Goal: Answer question/provide support

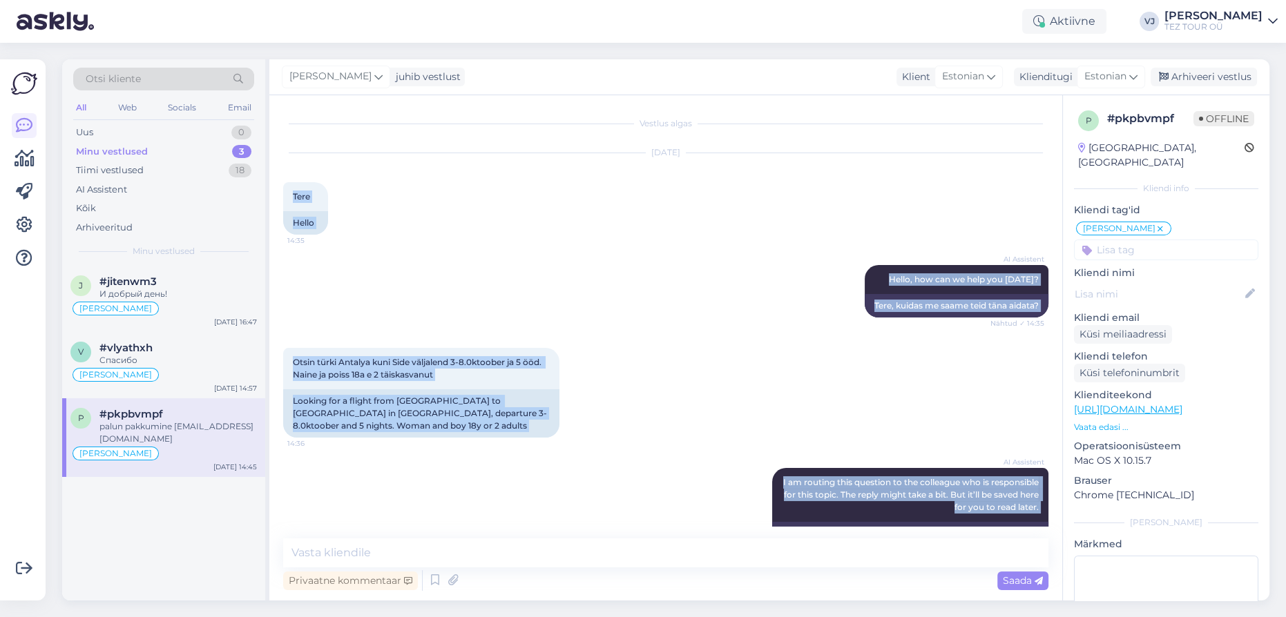
click at [470, 484] on div "AI Assistent I am routing this question to the colleague who is responsible for…" at bounding box center [665, 519] width 765 height 133
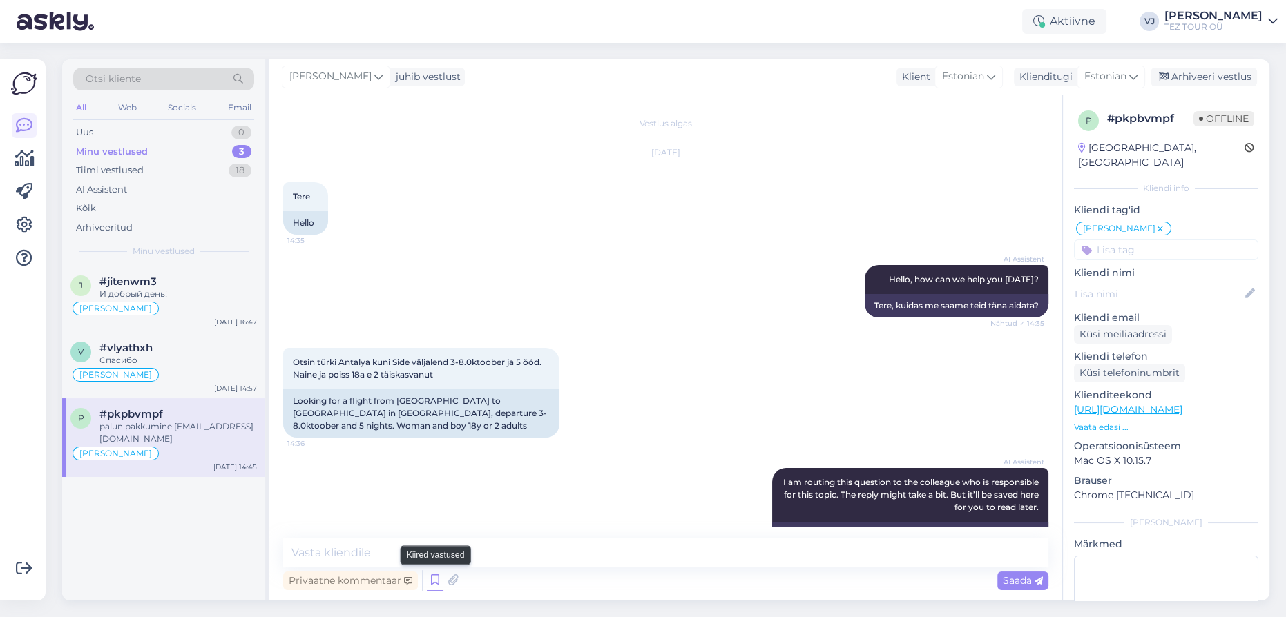
click at [430, 583] on icon at bounding box center [435, 580] width 17 height 21
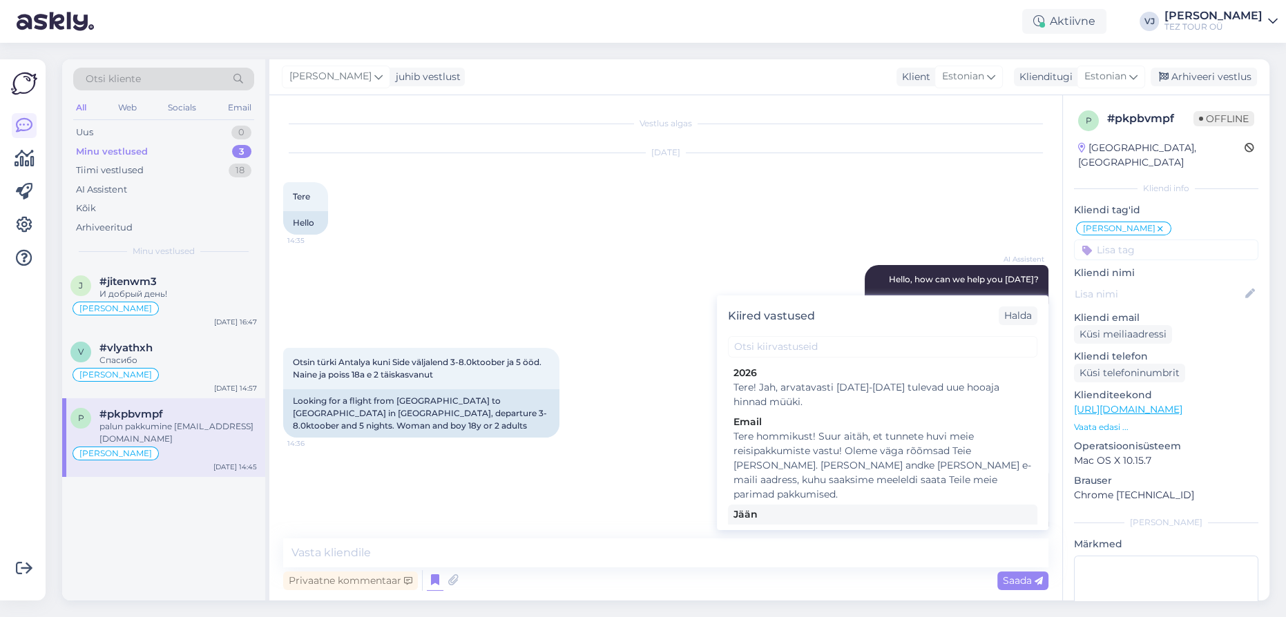
click at [800, 522] on div "Tere! Pakkumine saadetud Teie meilile. Jään ootama Teie valikut ja broneerimiss…" at bounding box center [882, 536] width 298 height 29
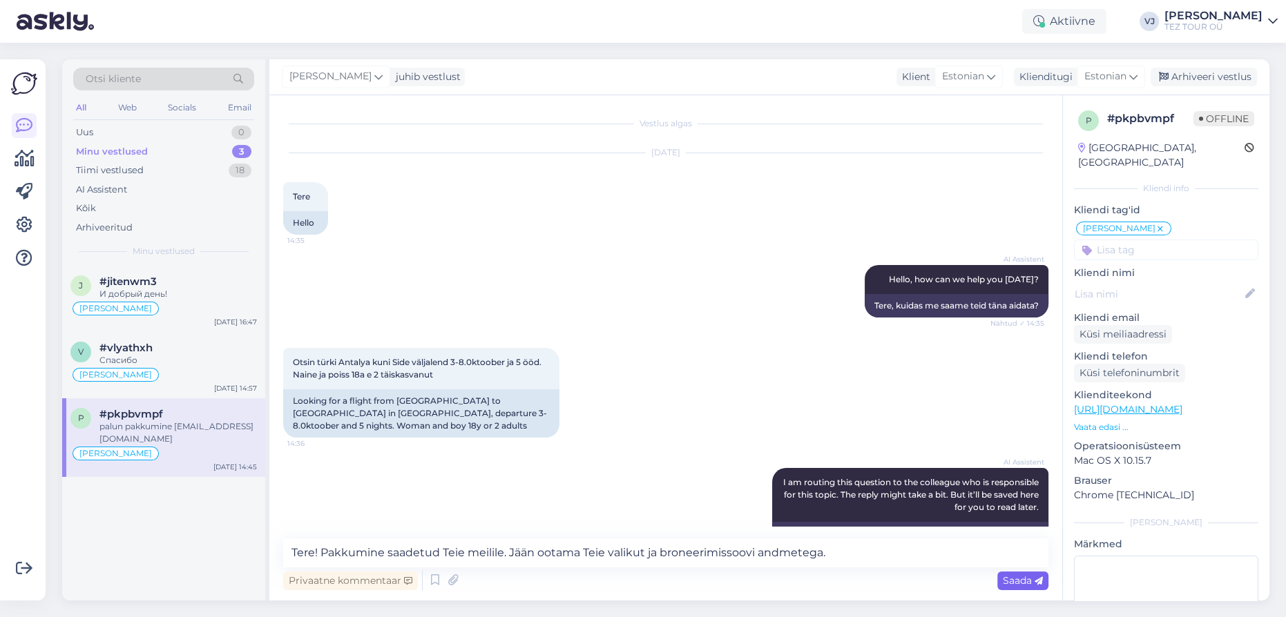
click at [1018, 581] on span "Saada" at bounding box center [1023, 581] width 40 height 12
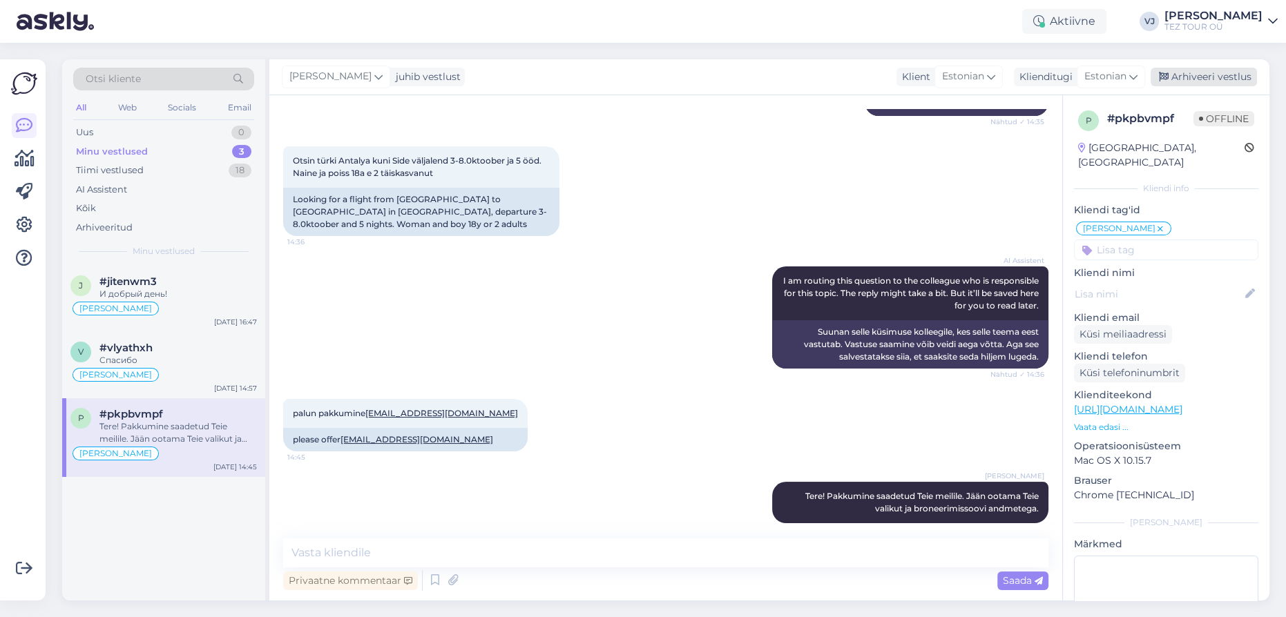
click at [1222, 78] on div "Arhiveeri vestlus" at bounding box center [1203, 77] width 106 height 19
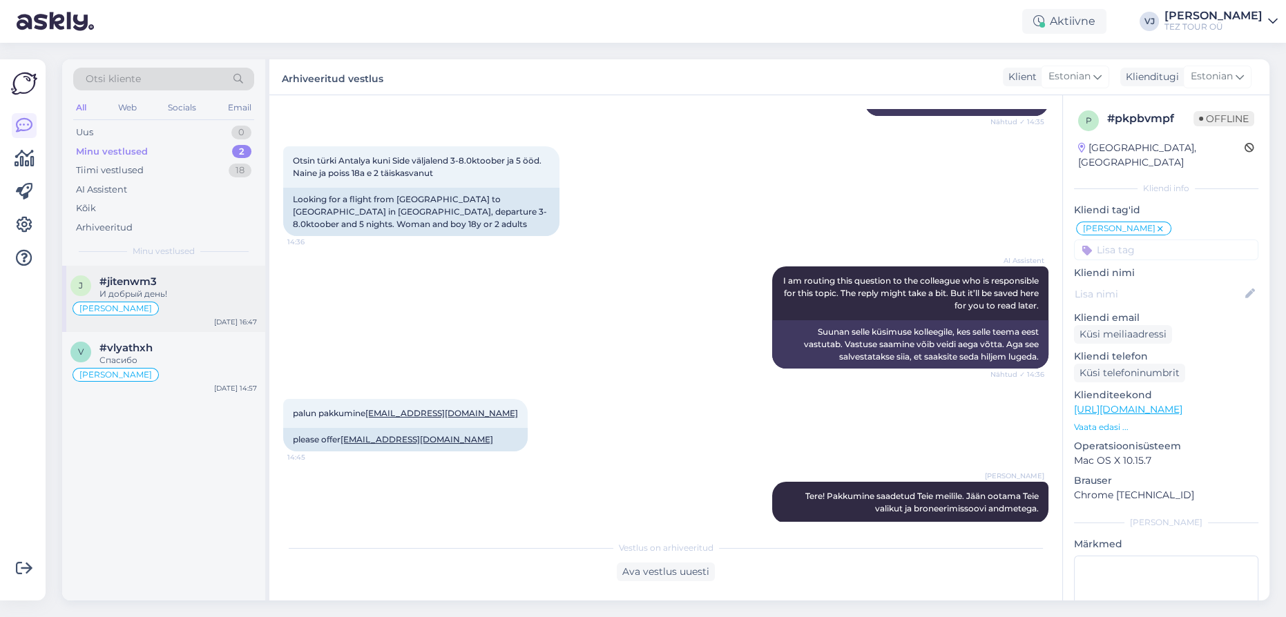
click at [195, 281] on div "#jitenwm3" at bounding box center [177, 282] width 157 height 12
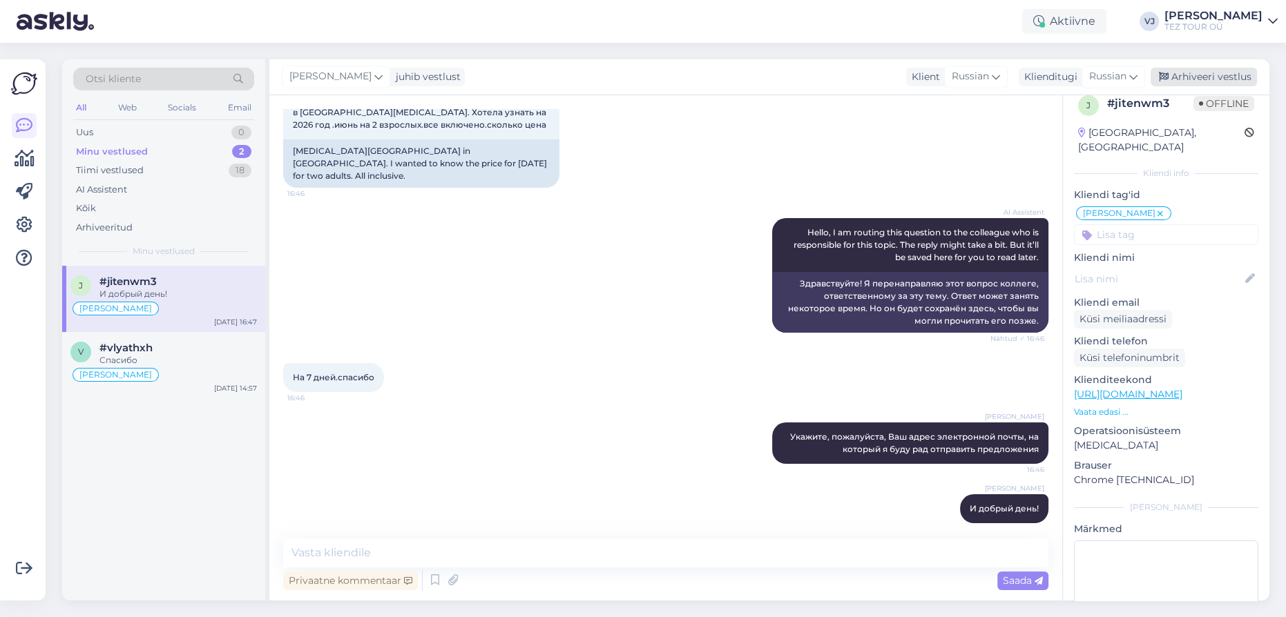
scroll to position [16, 0]
click at [1219, 75] on div "Arhiveeri vestlus" at bounding box center [1203, 77] width 106 height 19
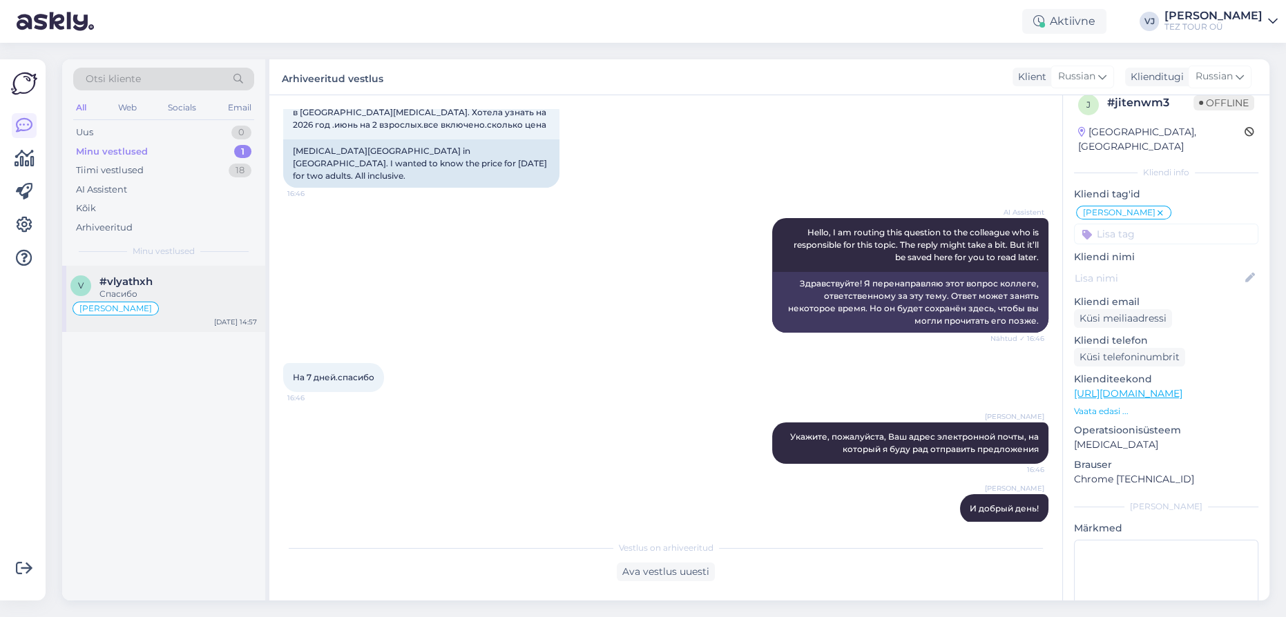
click at [162, 309] on div "[PERSON_NAME]" at bounding box center [163, 308] width 186 height 17
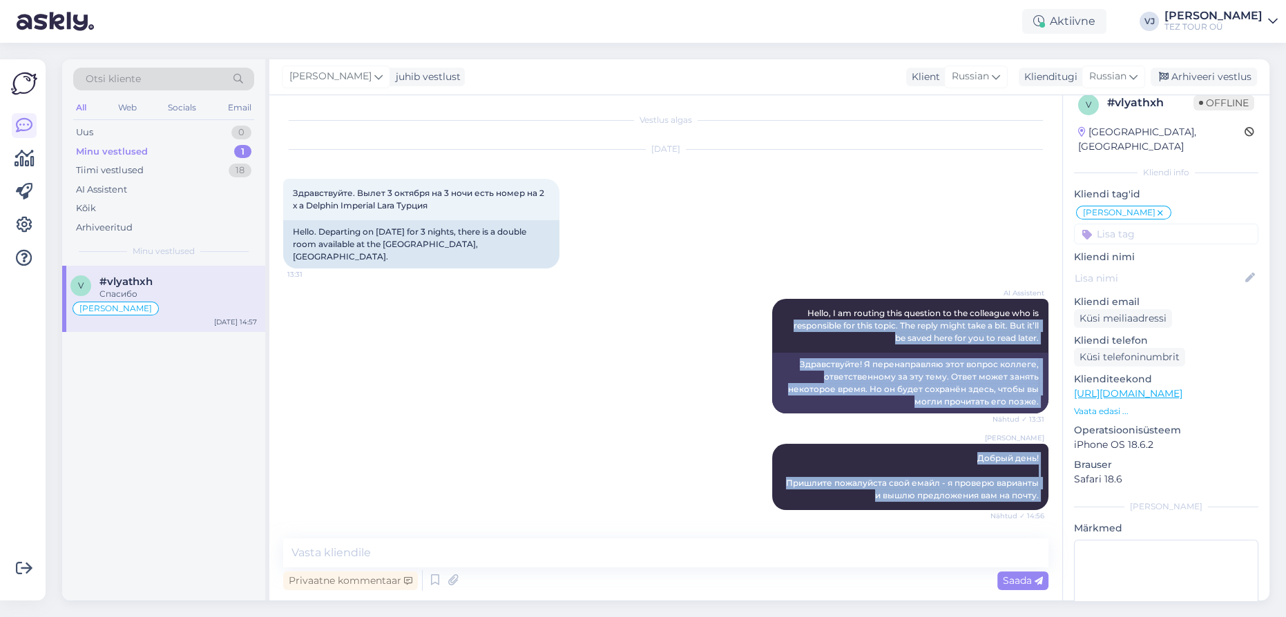
scroll to position [0, 0]
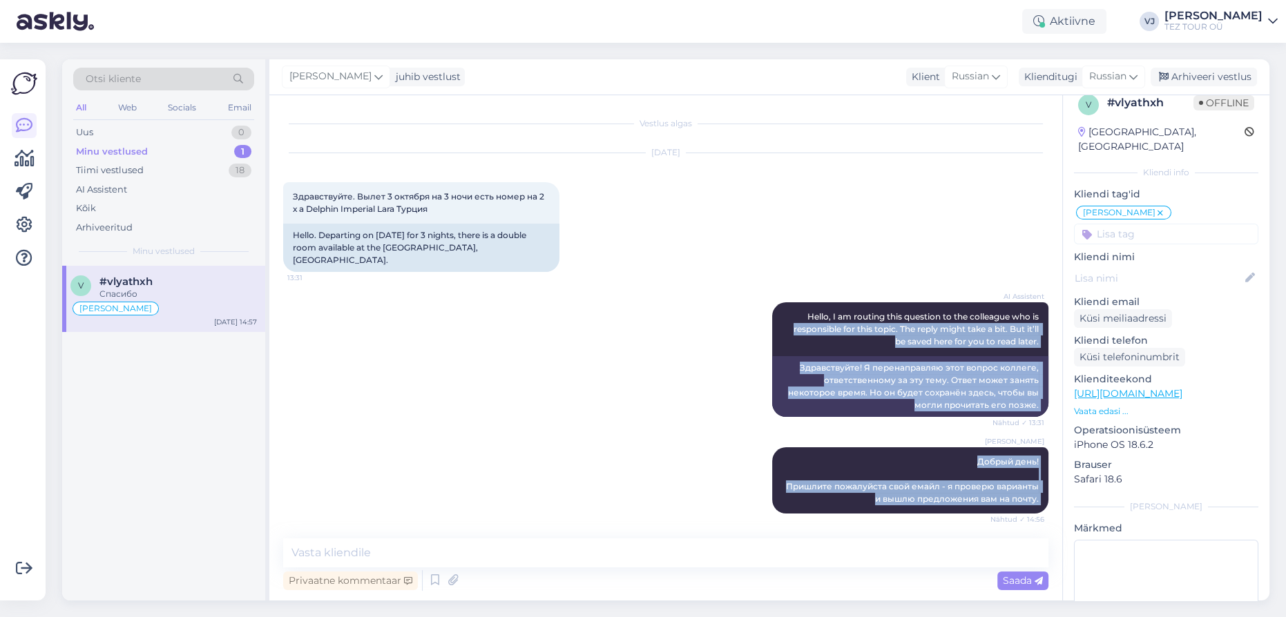
drag, startPoint x: 346, startPoint y: 491, endPoint x: 295, endPoint y: 160, distance: 334.7
click at [295, 160] on div "Vestlus algas [DATE] Здравствуйте. Вылет 3 октября на 3 ночи есть номер на 2 х …" at bounding box center [672, 317] width 778 height 417
copy div "Loremipsumdo. Sitam 8 consect ad 0 elit sedd eiusm te 7 i u Laboree Dolorema Al…"
